Goal: Task Accomplishment & Management: Use online tool/utility

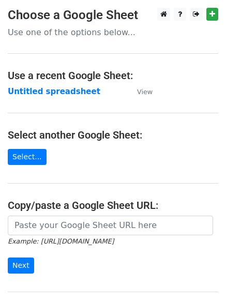
click at [43, 94] on strong "Untitled spreadsheet" at bounding box center [54, 91] width 92 height 9
click at [61, 93] on strong "Untitled spreadsheet" at bounding box center [54, 91] width 92 height 9
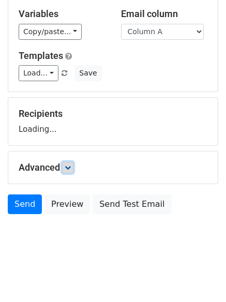
click at [71, 168] on icon at bounding box center [68, 167] width 6 height 6
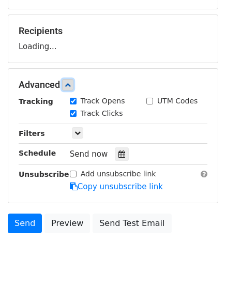
scroll to position [144, 0]
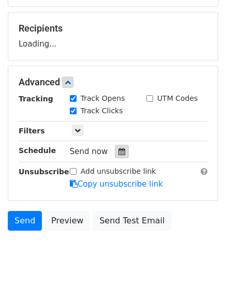
click at [118, 152] on icon at bounding box center [121, 151] width 7 height 7
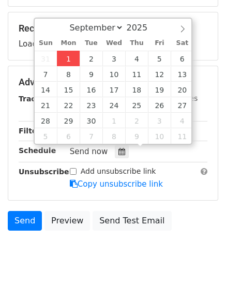
type input "2025-09-01 12:00"
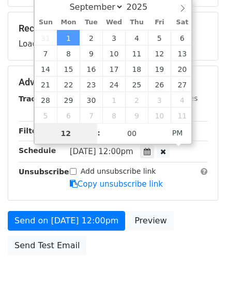
type input "4"
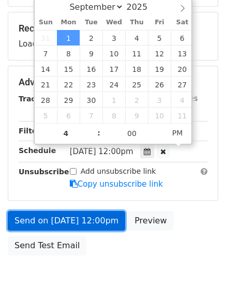
type input "2025-09-01 16:00"
click at [92, 226] on link "Send on Sep 1 at 12:00pm" at bounding box center [66, 221] width 117 height 20
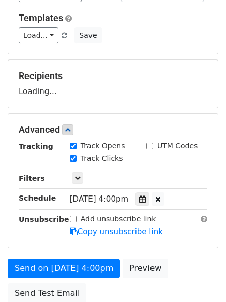
scroll to position [0, 0]
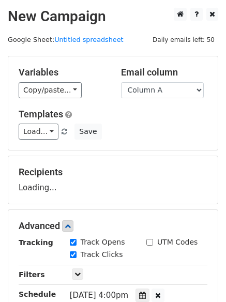
click at [113, 119] on h5 "Templates" at bounding box center [113, 113] width 189 height 11
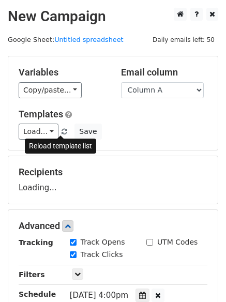
click at [63, 129] on link at bounding box center [64, 132] width 9 height 8
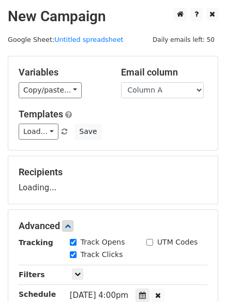
click at [135, 125] on div "Load... No templates saved Save" at bounding box center [113, 131] width 204 height 16
drag, startPoint x: 167, startPoint y: 87, endPoint x: 163, endPoint y: 96, distance: 9.2
click at [167, 87] on select "Column A Column B Column C Column D Column E Column F" at bounding box center [162, 90] width 83 height 16
click at [121, 82] on select "Column A Column B Column C Column D Column E Column F" at bounding box center [162, 90] width 83 height 16
drag, startPoint x: 173, startPoint y: 88, endPoint x: 167, endPoint y: 92, distance: 6.7
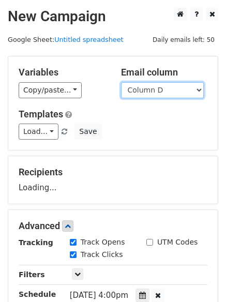
click at [173, 88] on select "Column A Column B Column C Column D Column E Column F" at bounding box center [162, 90] width 83 height 16
select select "Column A"
click at [121, 82] on select "Column A Column B Column C Column D Column E Column F" at bounding box center [162, 90] width 83 height 16
click at [161, 133] on div "Load... No templates saved Save" at bounding box center [113, 131] width 204 height 16
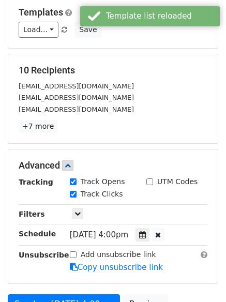
scroll to position [226, 0]
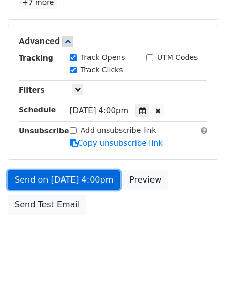
click at [75, 176] on link "Send on Sep 1 at 4:00pm" at bounding box center [64, 180] width 112 height 20
click at [86, 183] on link "Send on Sep 1 at 4:00pm" at bounding box center [64, 180] width 112 height 20
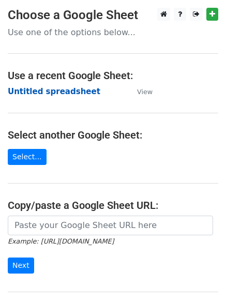
click at [46, 92] on strong "Untitled spreadsheet" at bounding box center [54, 91] width 92 height 9
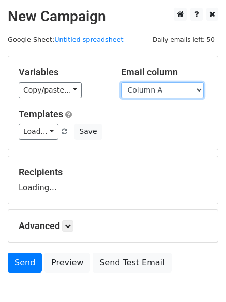
click at [154, 89] on select "Column A Column B Column C Column D Column E Column F" at bounding box center [162, 90] width 83 height 16
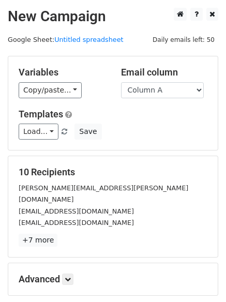
click at [154, 117] on h5 "Templates" at bounding box center [113, 113] width 189 height 11
click at [159, 95] on select "Column A Column B Column C Column D Column E Column F" at bounding box center [162, 90] width 83 height 16
select select "Column B"
click at [121, 82] on select "Column A Column B Column C Column D Column E Column F" at bounding box center [162, 90] width 83 height 16
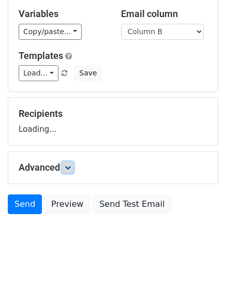
click at [68, 169] on icon at bounding box center [68, 167] width 6 height 6
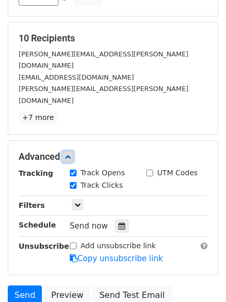
scroll to position [137, 0]
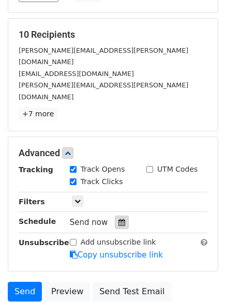
click at [118, 219] on icon at bounding box center [121, 222] width 7 height 7
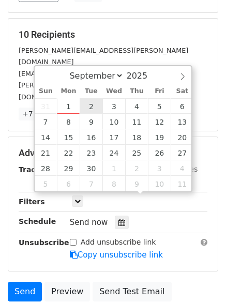
type input "2025-09-02 12:00"
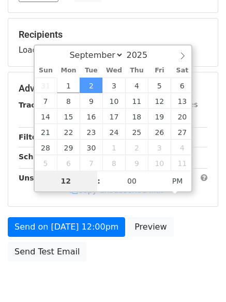
type input "5"
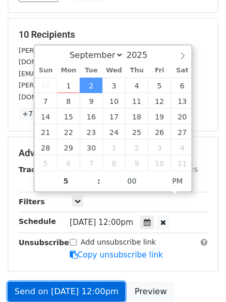
type input "2025-09-02 17:00"
click at [100, 282] on link "Send on Sep 2 at 12:00pm" at bounding box center [66, 292] width 117 height 20
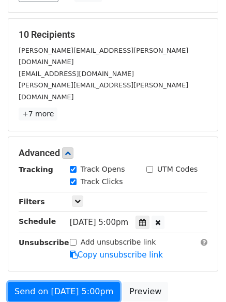
click at [77, 282] on link "Send on Sep 2 at 5:00pm" at bounding box center [64, 292] width 112 height 20
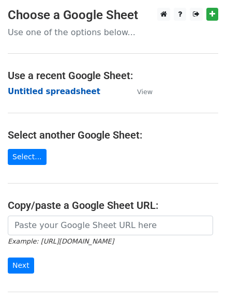
click at [66, 94] on strong "Untitled spreadsheet" at bounding box center [54, 91] width 92 height 9
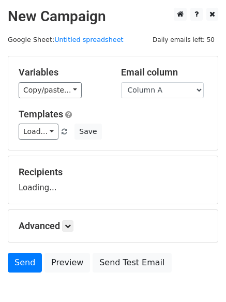
select select "Column C"
click at [121, 82] on select "Column A Column B Column C Column D Column E Column F" at bounding box center [162, 90] width 83 height 16
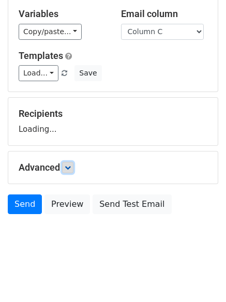
click at [65, 164] on link at bounding box center [67, 167] width 11 height 11
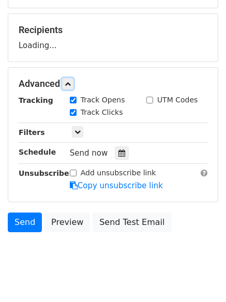
scroll to position [148, 0]
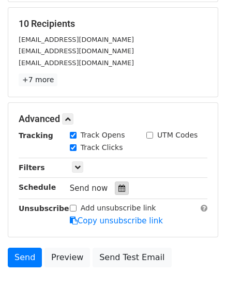
click at [120, 188] on div at bounding box center [122, 187] width 14 height 13
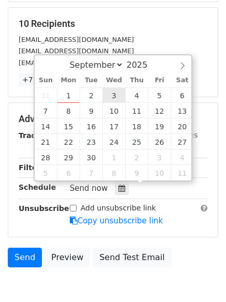
type input "2025-09-03 12:00"
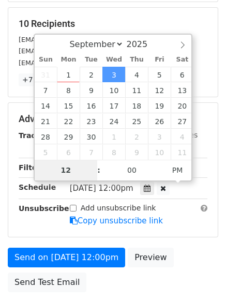
type input "6"
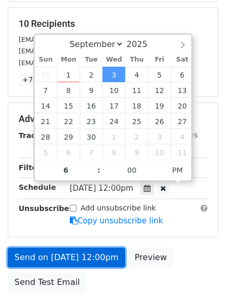
type input "2025-09-03 18:00"
click at [95, 258] on link "Send on Sep 3 at 12:00pm" at bounding box center [66, 257] width 117 height 20
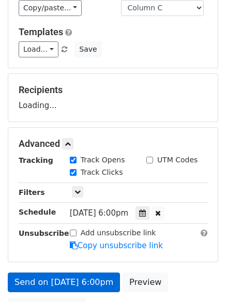
scroll to position [0, 0]
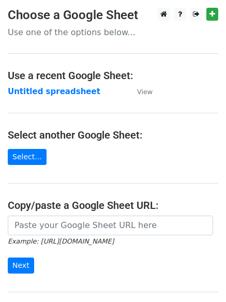
click at [78, 101] on main "Choose a Google Sheet Use one of the options below... Use a recent Google Sheet…" at bounding box center [113, 168] width 226 height 321
click at [76, 94] on strong "Untitled spreadsheet" at bounding box center [54, 91] width 92 height 9
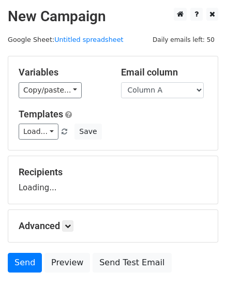
click at [175, 92] on select "Column A Column B Column C Column D Column E Column F" at bounding box center [162, 90] width 83 height 16
select select "Column D"
click at [121, 82] on select "Column A Column B Column C Column D Column E Column F" at bounding box center [162, 90] width 83 height 16
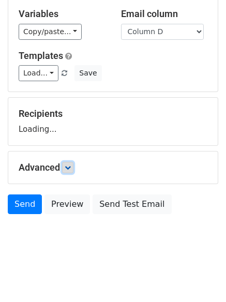
click at [70, 166] on icon at bounding box center [68, 167] width 6 height 6
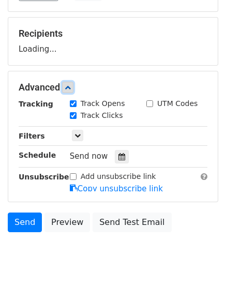
scroll to position [139, 0]
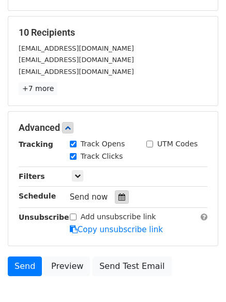
click at [119, 194] on icon at bounding box center [121, 196] width 7 height 7
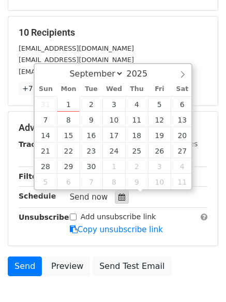
scroll to position [201, 0]
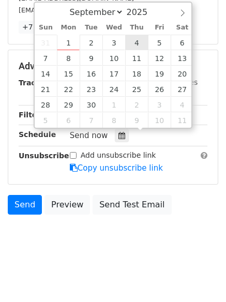
type input "2025-09-04 12:00"
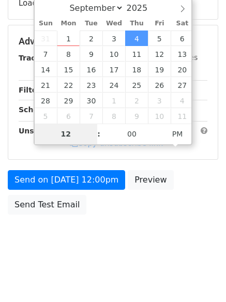
type input "7"
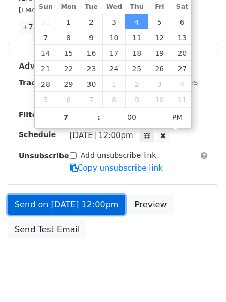
type input "2025-09-04 19:00"
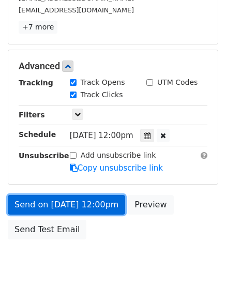
click at [85, 203] on link "Send on Sep 4 at 12:00pm" at bounding box center [66, 205] width 117 height 20
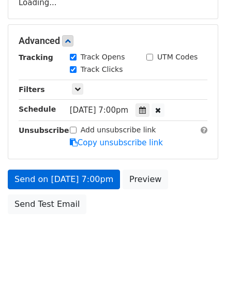
scroll to position [184, 0]
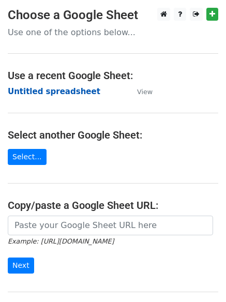
click at [46, 90] on strong "Untitled spreadsheet" at bounding box center [54, 91] width 92 height 9
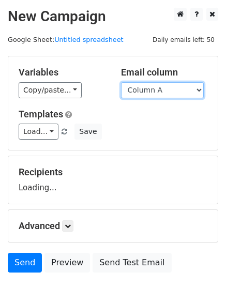
drag, startPoint x: 0, startPoint y: 0, endPoint x: 167, endPoint y: 97, distance: 193.5
click at [173, 92] on select "Column A Column B Column C Column D Column E Column F" at bounding box center [162, 90] width 83 height 16
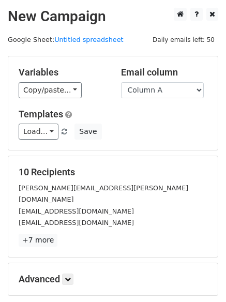
click at [159, 148] on div "Variables Copy/paste... {{Column A}} {{Column B}} {{Column C}} {{Column D}} {{C…" at bounding box center [112, 103] width 209 height 94
click at [166, 88] on select "Column A Column B Column C Column D Column E Column F" at bounding box center [162, 90] width 83 height 16
select select "Column E"
click at [121, 82] on select "Column A Column B Column C Column D Column E Column F" at bounding box center [162, 90] width 83 height 16
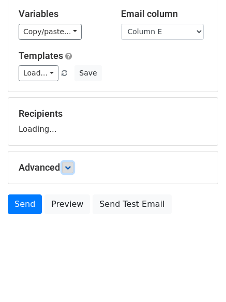
click at [72, 173] on link at bounding box center [67, 167] width 11 height 11
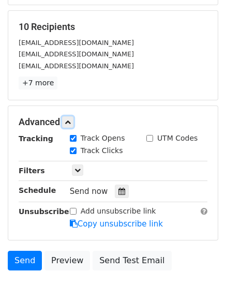
scroll to position [150, 0]
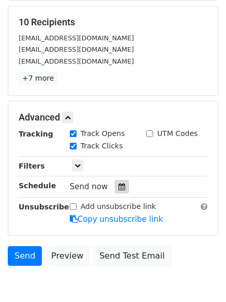
click at [118, 184] on icon at bounding box center [121, 186] width 7 height 7
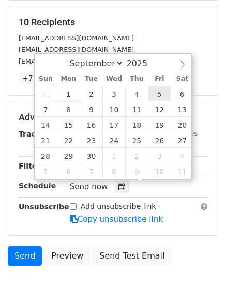
type input "[DATE] 12:00"
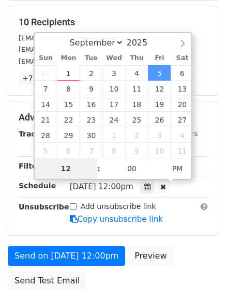
type input "8"
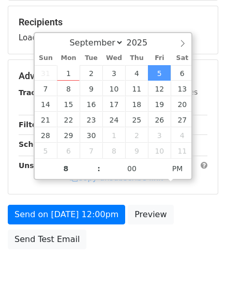
type input "2025-09-05 20:00"
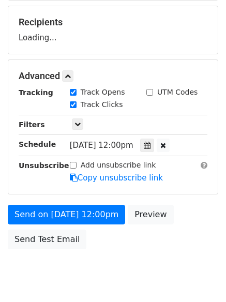
click at [139, 240] on div "Send on Sep 5 at 12:00pm Preview Send Test Email" at bounding box center [113, 230] width 226 height 50
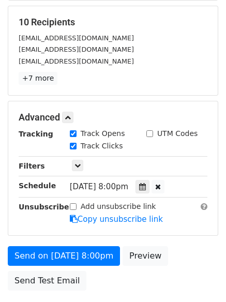
click at [82, 248] on div "Send on Sep 5 at 8:00pm Preview Send Test Email" at bounding box center [113, 271] width 226 height 50
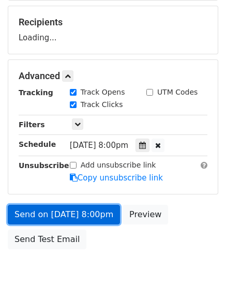
click at [92, 217] on link "Send on Sep 5 at 8:00pm" at bounding box center [64, 215] width 112 height 20
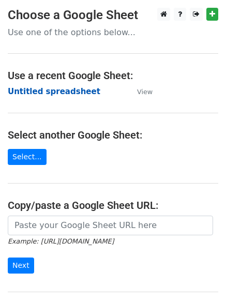
click at [69, 92] on strong "Untitled spreadsheet" at bounding box center [54, 91] width 92 height 9
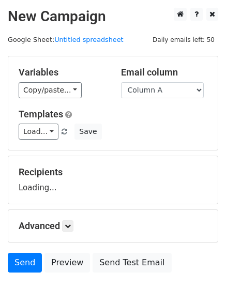
click at [162, 80] on div "Email column Column A Column B Column C Column D Column E Column F" at bounding box center [164, 83] width 102 height 32
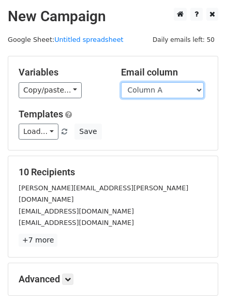
click at [162, 90] on select "Column A Column B Column C Column D Column E Column F" at bounding box center [162, 90] width 83 height 16
select select "Column F"
click at [121, 82] on select "Column A Column B Column C Column D Column E Column F" at bounding box center [162, 90] width 83 height 16
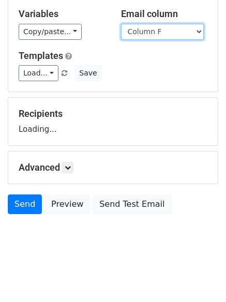
scroll to position [58, 0]
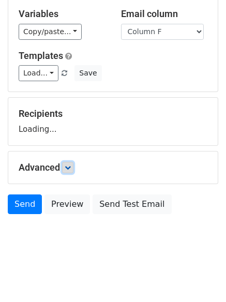
click at [65, 170] on link at bounding box center [67, 167] width 11 height 11
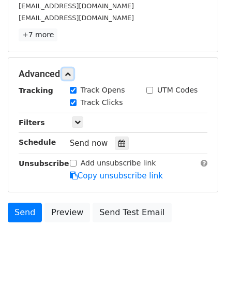
scroll to position [195, 0]
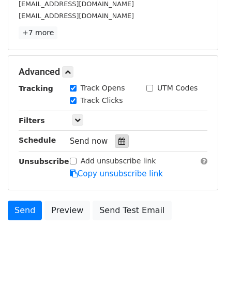
click at [118, 141] on icon at bounding box center [121, 140] width 7 height 7
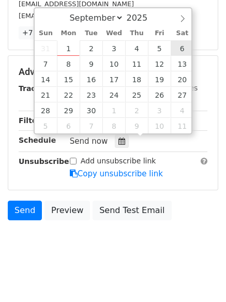
type input "[DATE] 12:00"
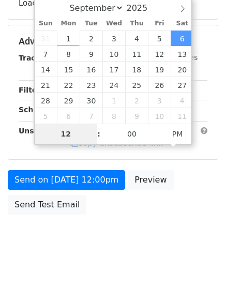
type input "9"
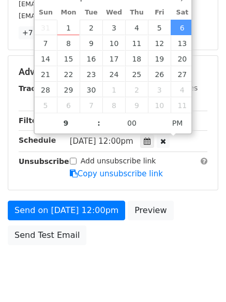
type input "[DATE] 21:00"
click at [153, 266] on body "New Campaign Daily emails left: 50 Google Sheet: Untitled spreadsheet Variables…" at bounding box center [113, 51] width 226 height 479
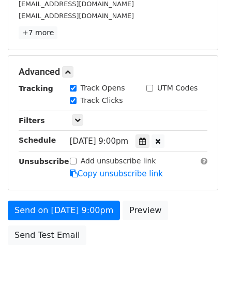
scroll to position [184, 0]
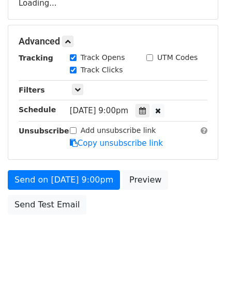
click at [85, 205] on div "Send on [DATE] 9:00pm Preview Send Test Email" at bounding box center [113, 195] width 226 height 50
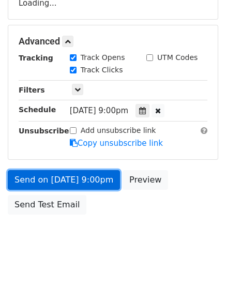
click at [88, 177] on link "Send on [DATE] 9:00pm" at bounding box center [64, 180] width 112 height 20
